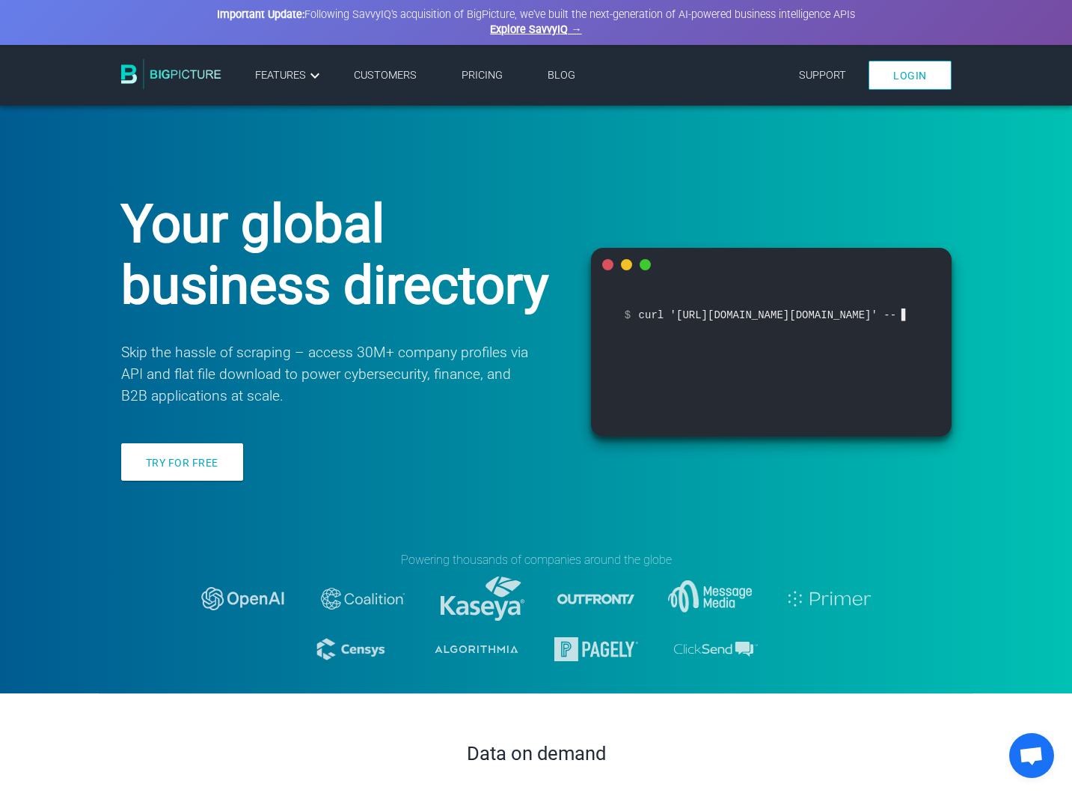
click at [488, 72] on link "Pricing" at bounding box center [482, 75] width 41 height 13
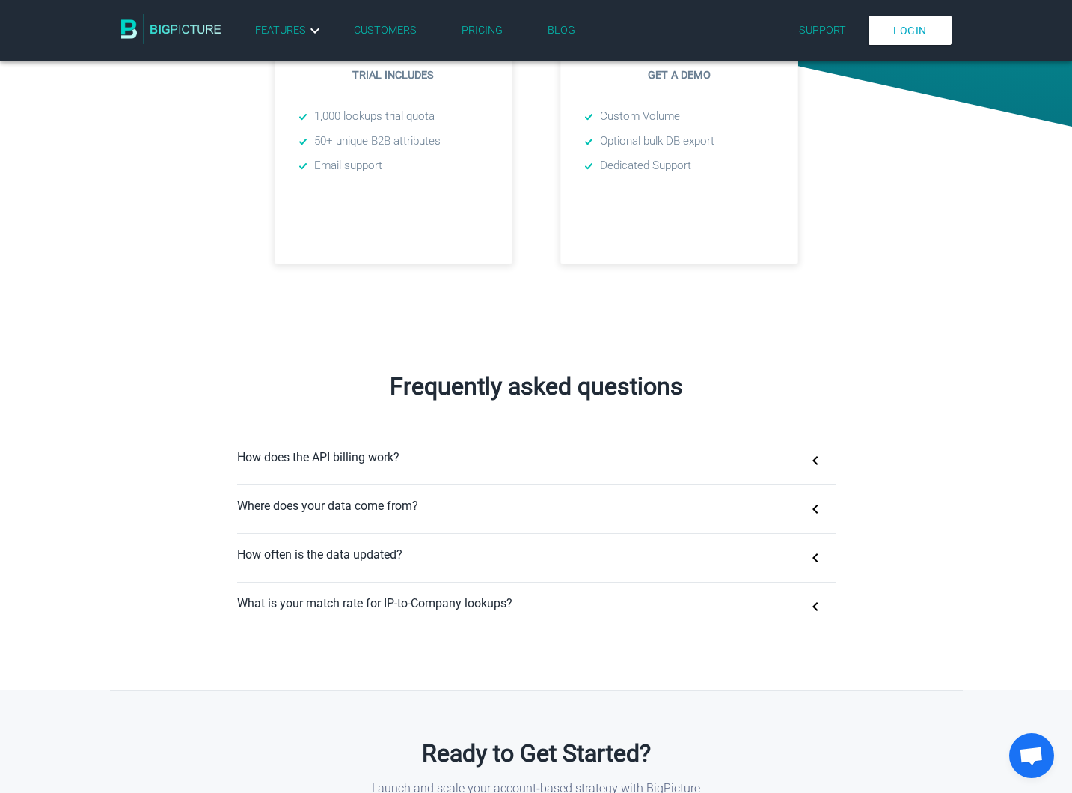
scroll to position [821, 0]
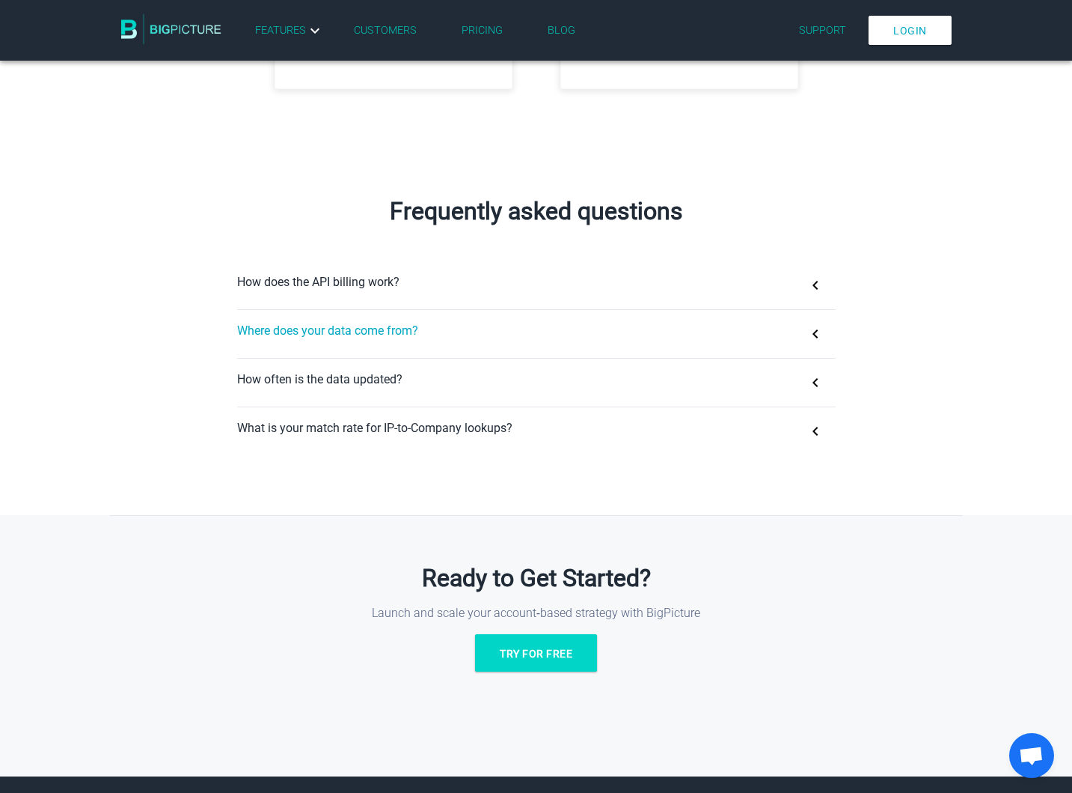
click at [419, 337] on button "Where does your data come from?" at bounding box center [536, 334] width 599 height 48
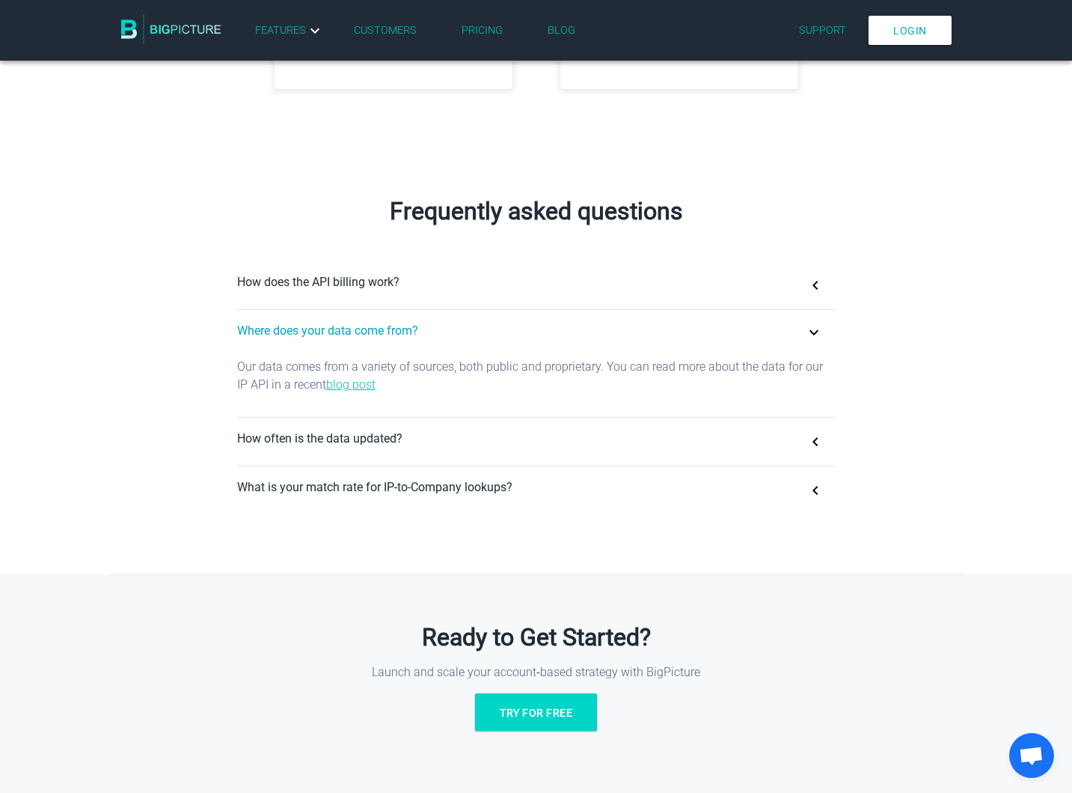
click at [413, 334] on button "Where does your data come from?" at bounding box center [536, 334] width 599 height 48
click at [400, 333] on button "Where does your data come from?" at bounding box center [536, 334] width 599 height 48
click at [376, 438] on button "How often is the data updated?" at bounding box center [536, 442] width 599 height 48
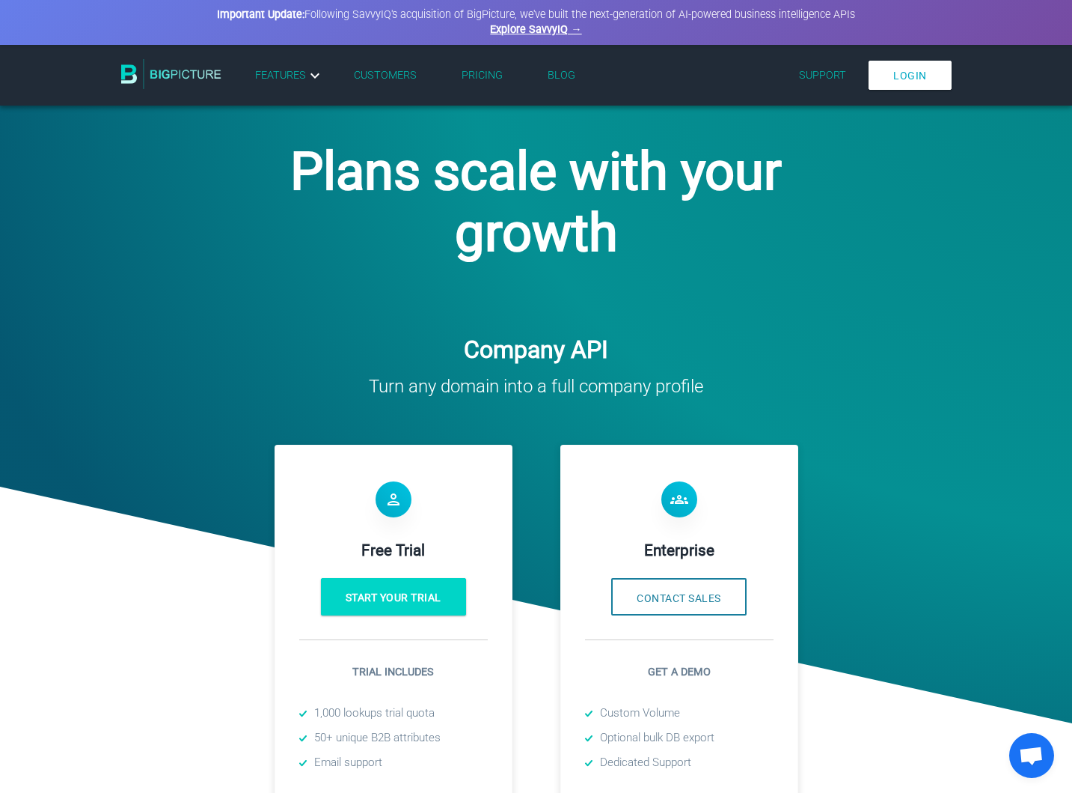
scroll to position [0, 0]
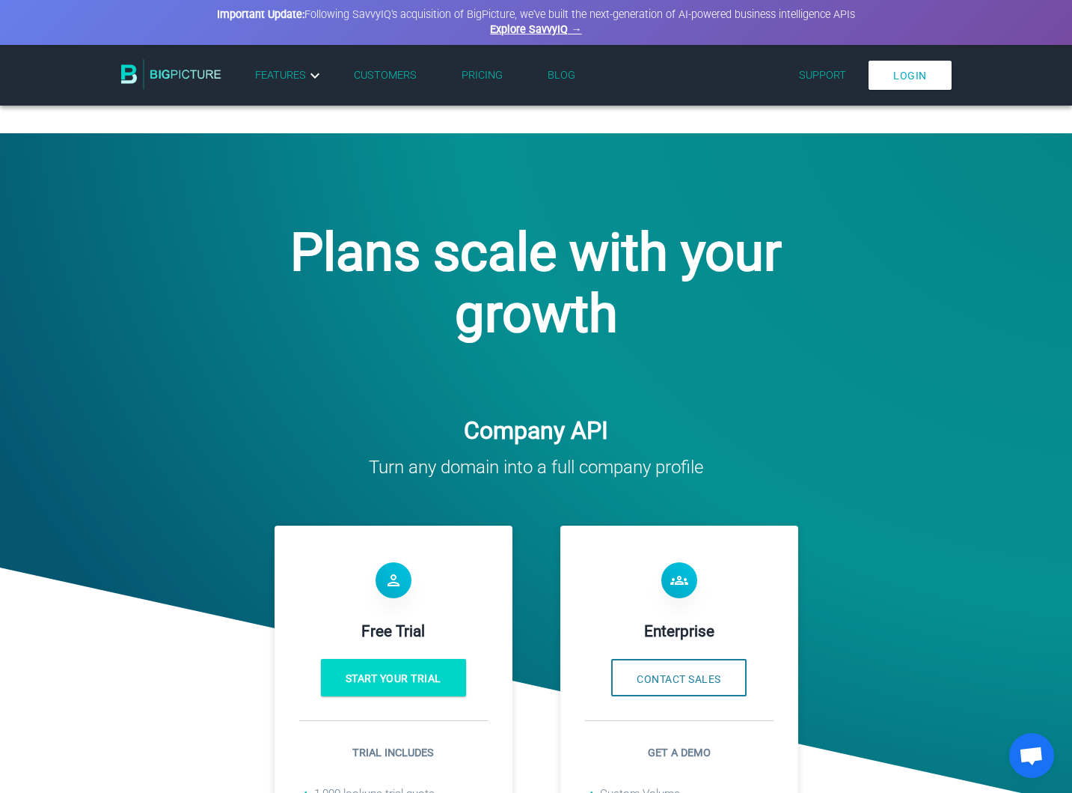
click at [377, 76] on link "Customers" at bounding box center [385, 75] width 63 height 13
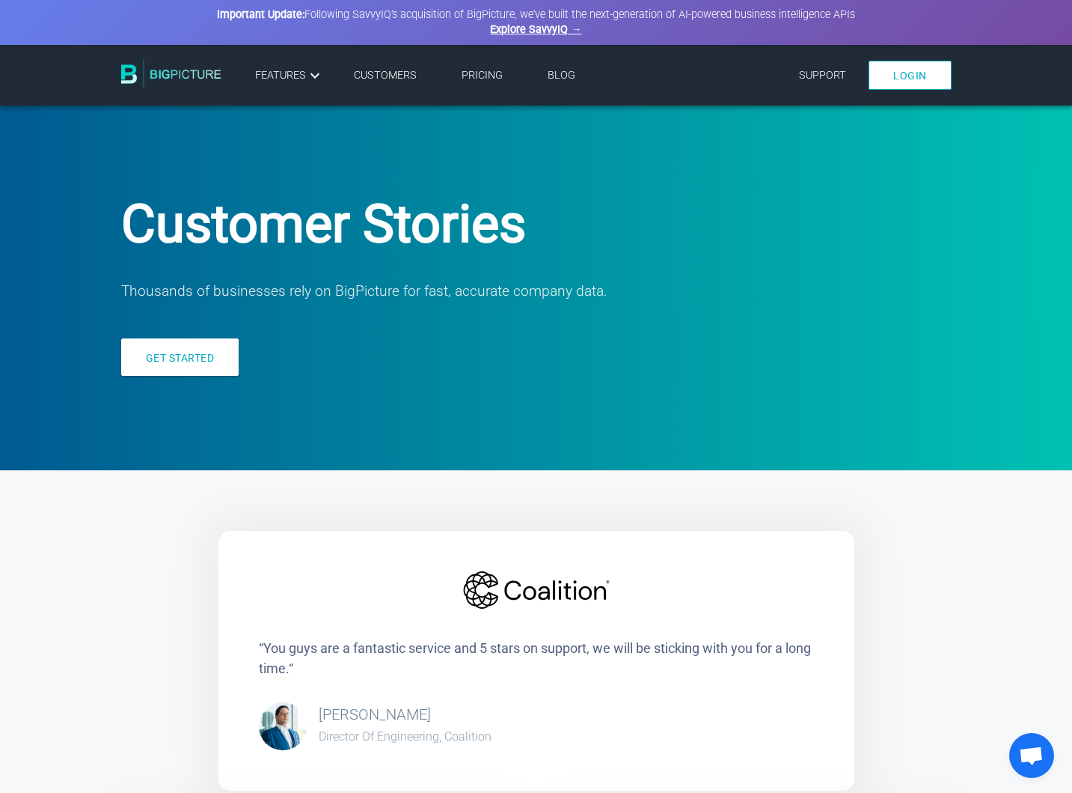
click at [158, 70] on img at bounding box center [171, 74] width 100 height 30
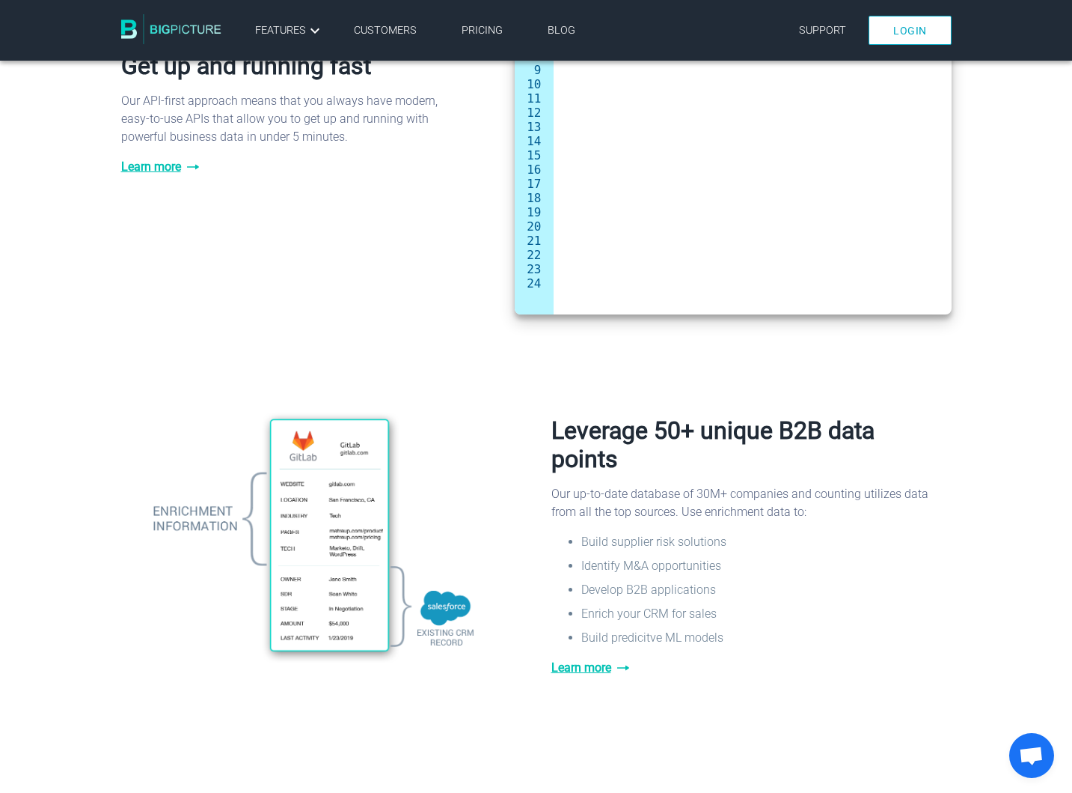
scroll to position [1112, 0]
